Goal: Find specific page/section: Find specific page/section

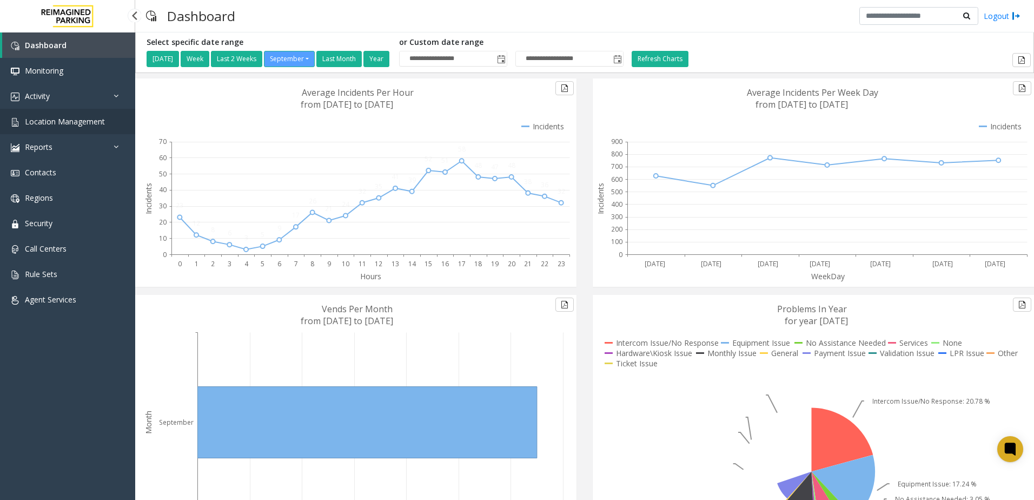
click at [78, 119] on span "Location Management" at bounding box center [65, 121] width 80 height 10
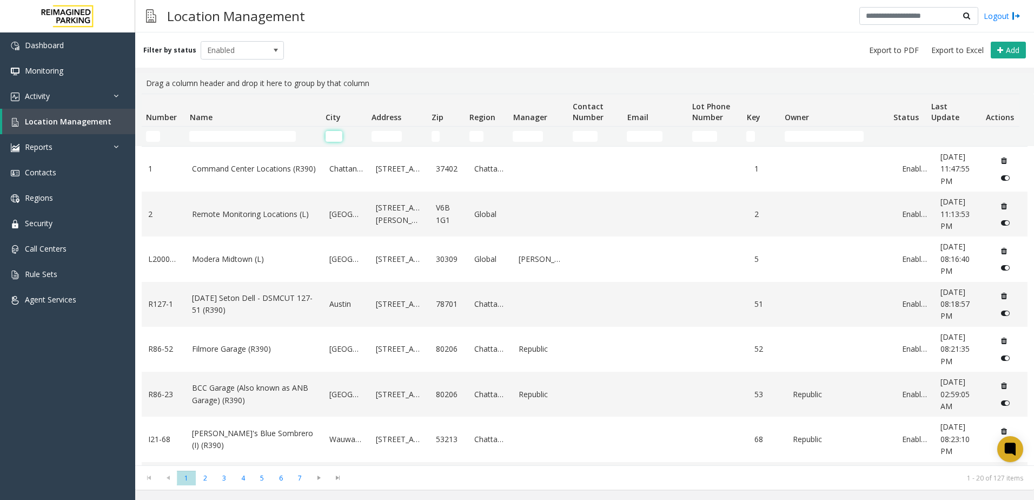
click at [333, 140] on input "City Filter" at bounding box center [334, 136] width 17 height 11
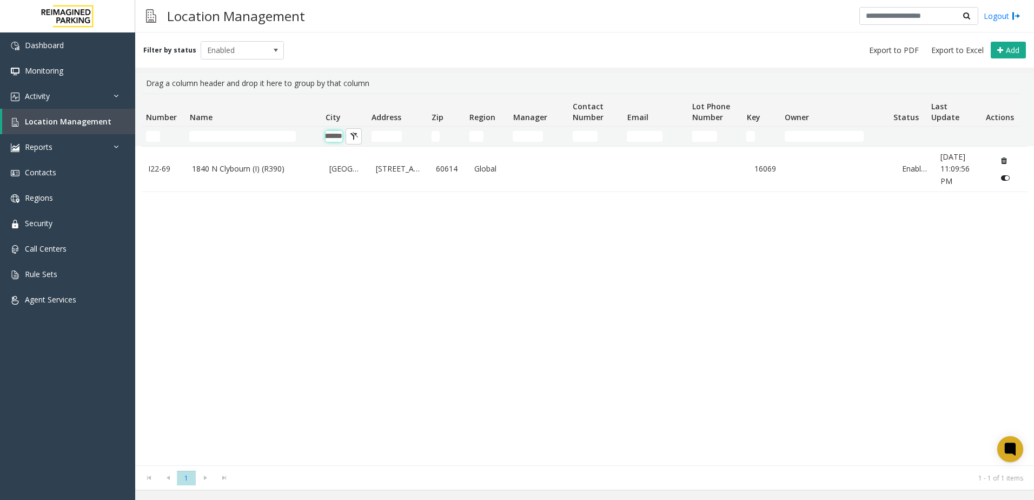
type input "*******"
click at [237, 359] on div "I22-69 1840 N Clybourn (I) (R390) [GEOGRAPHIC_DATA] [STREET_ADDRESS] Global 160…" at bounding box center [585, 305] width 886 height 319
click at [335, 136] on input "*******" at bounding box center [334, 136] width 17 height 11
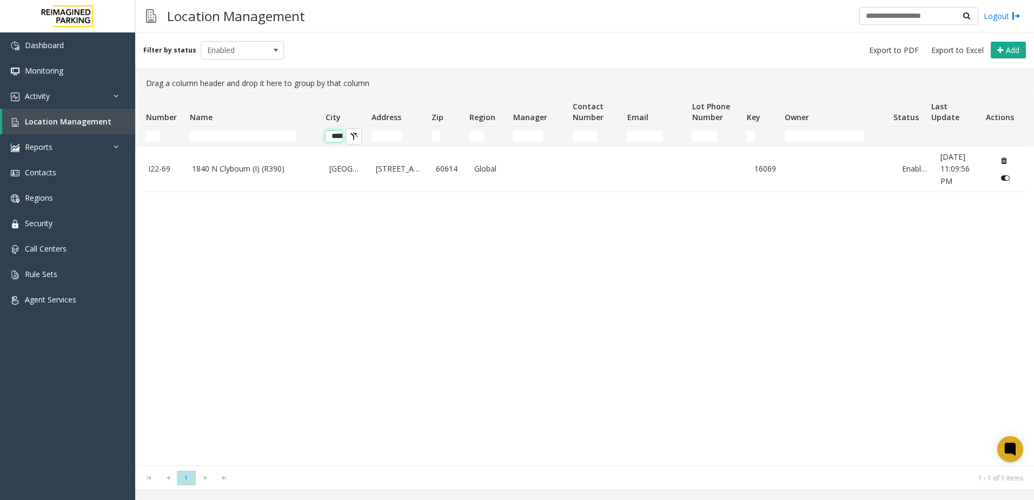
click at [335, 136] on input "*******" at bounding box center [334, 136] width 17 height 11
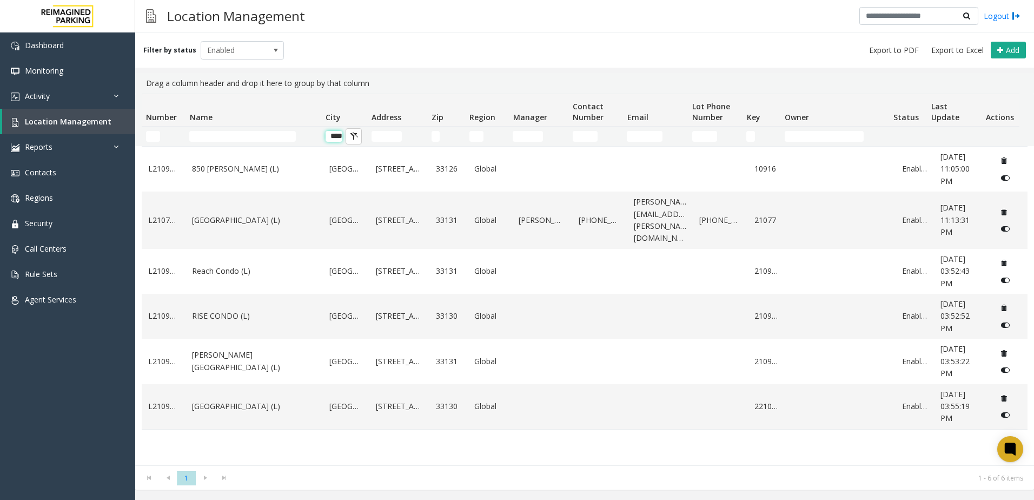
scroll to position [0, 9]
type input "*"
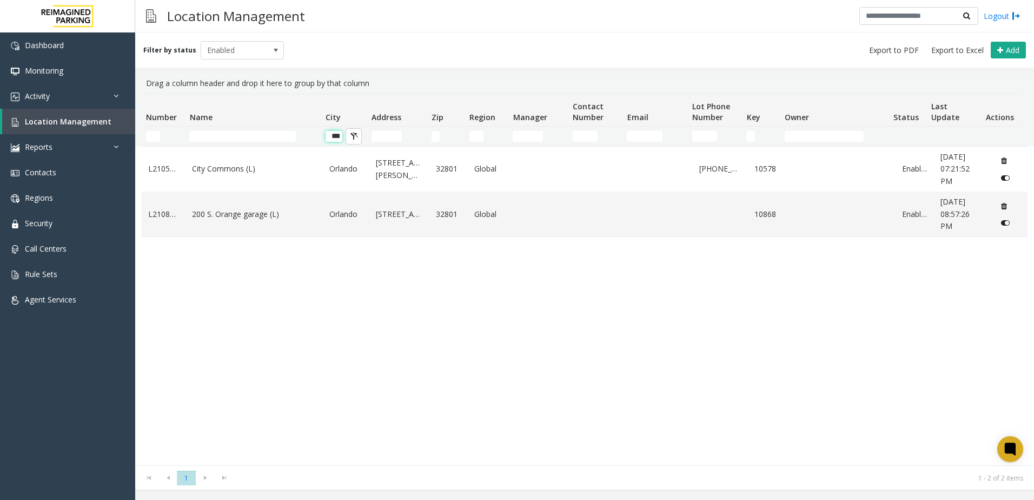
scroll to position [0, 0]
type input "*"
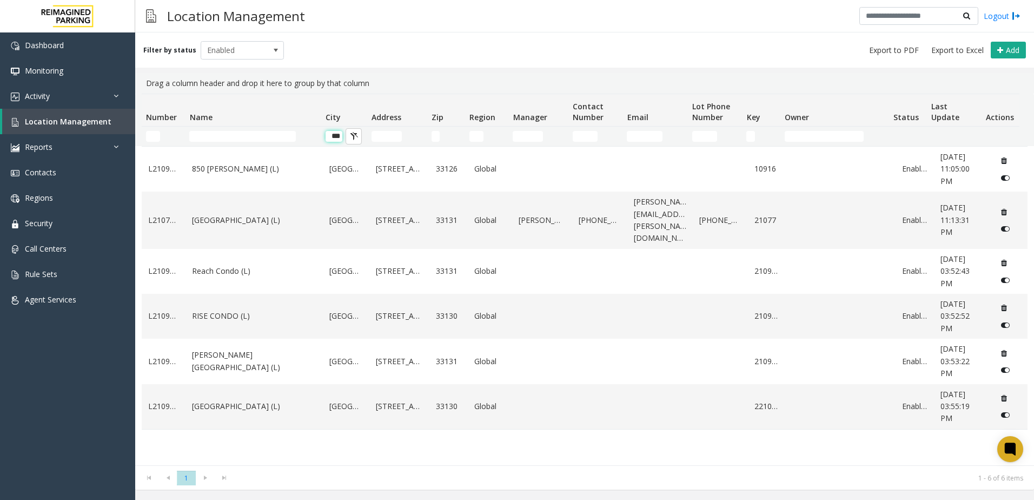
scroll to position [0, 2]
type input "*"
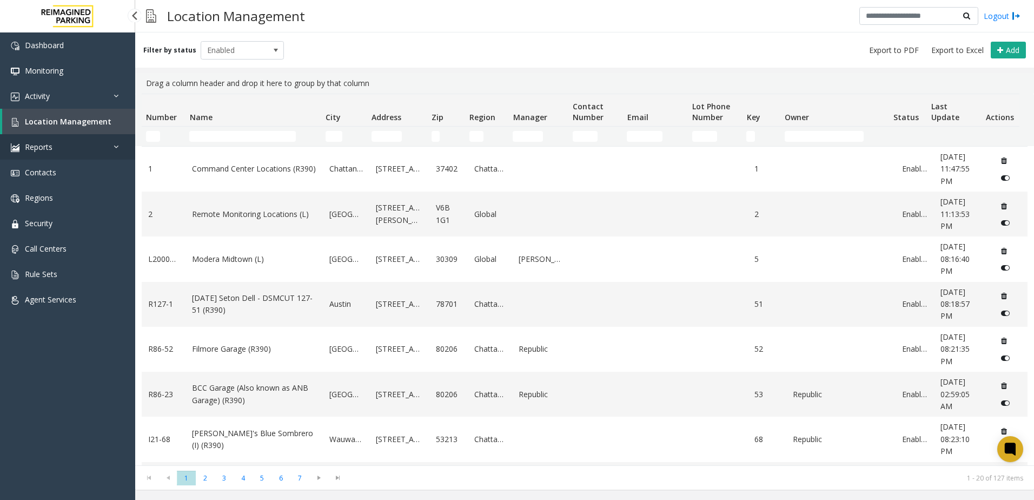
click at [28, 152] on link "Reports" at bounding box center [67, 146] width 135 height 25
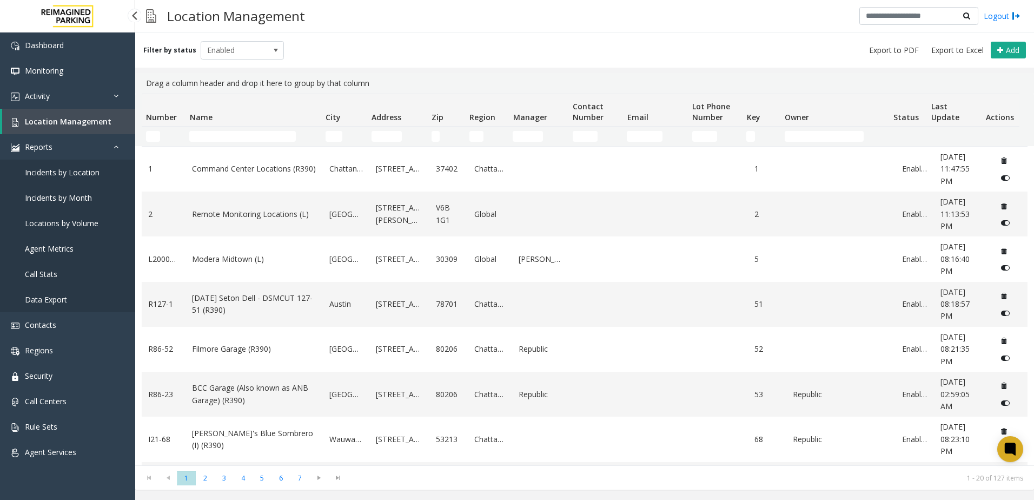
click at [99, 222] on link "Locations by Volume" at bounding box center [67, 222] width 135 height 25
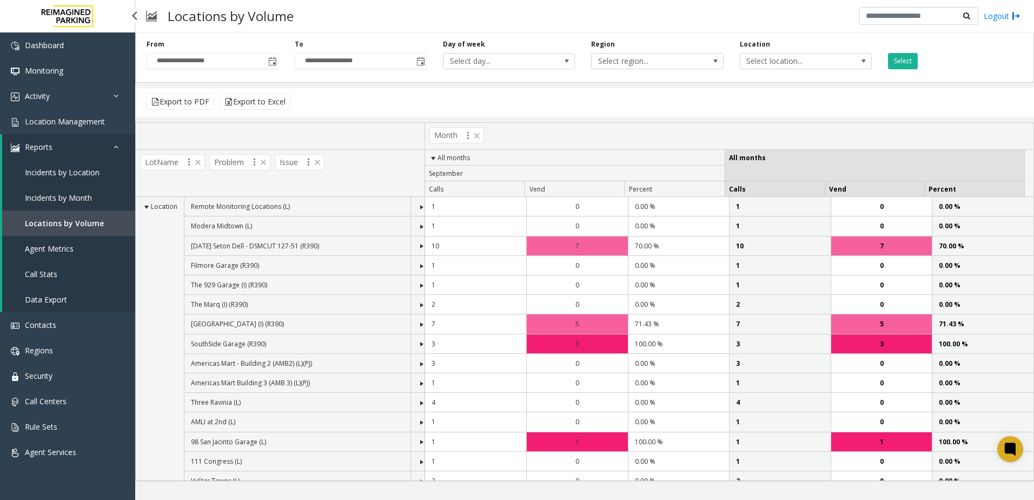
click at [90, 156] on link "Reports" at bounding box center [68, 146] width 133 height 25
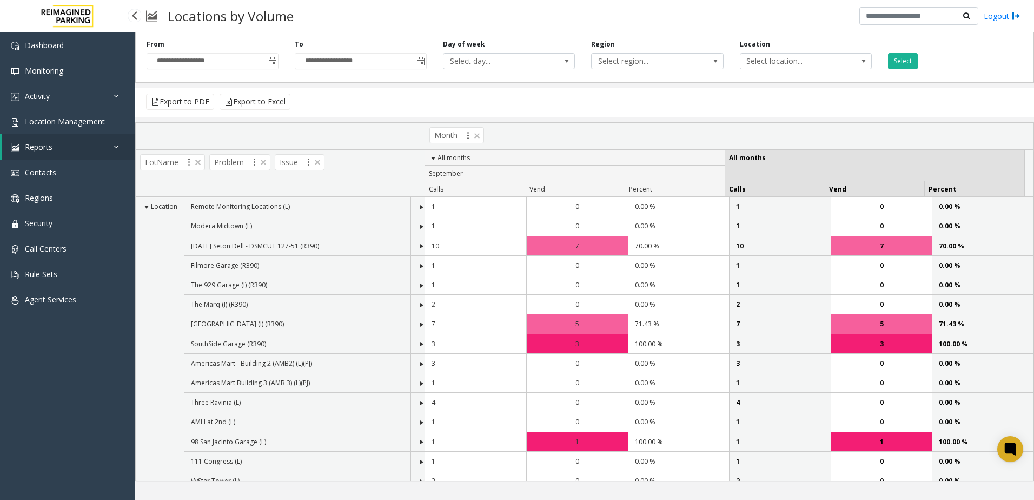
click at [92, 158] on link "Reports" at bounding box center [68, 146] width 133 height 25
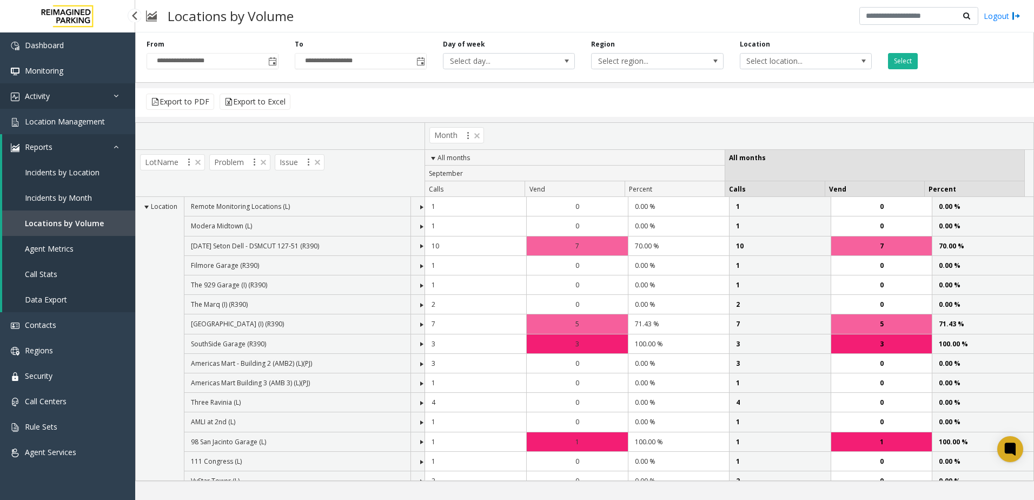
click at [77, 94] on link "Activity" at bounding box center [67, 95] width 135 height 25
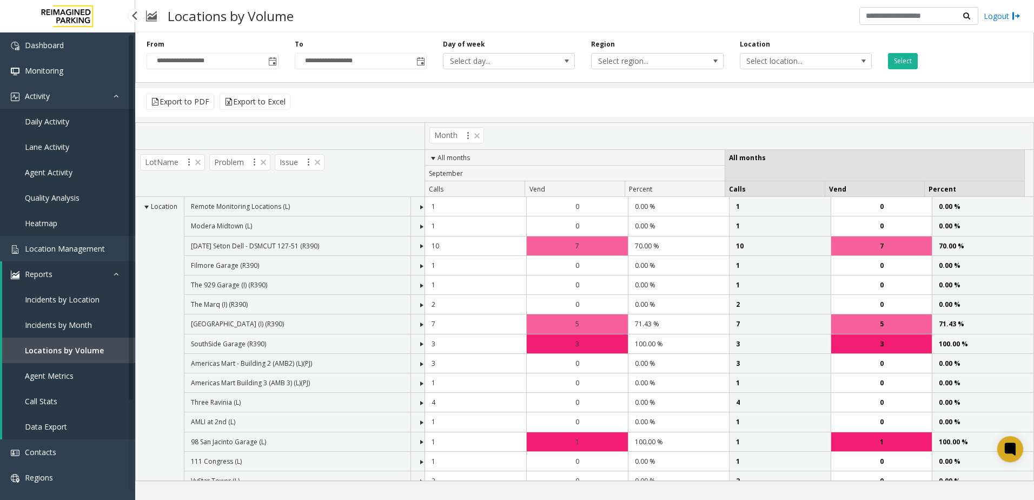
click at [63, 120] on span "Daily Activity" at bounding box center [47, 121] width 44 height 10
